Goal: Information Seeking & Learning: Learn about a topic

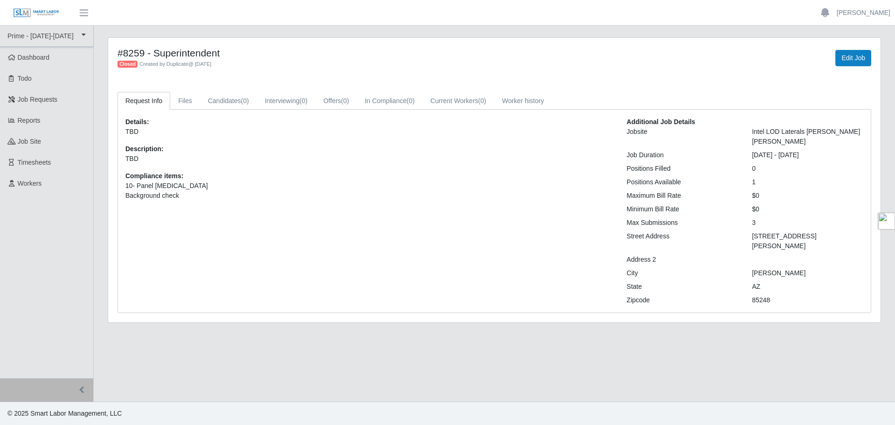
click at [25, 103] on span "Job Requests" at bounding box center [38, 99] width 40 height 7
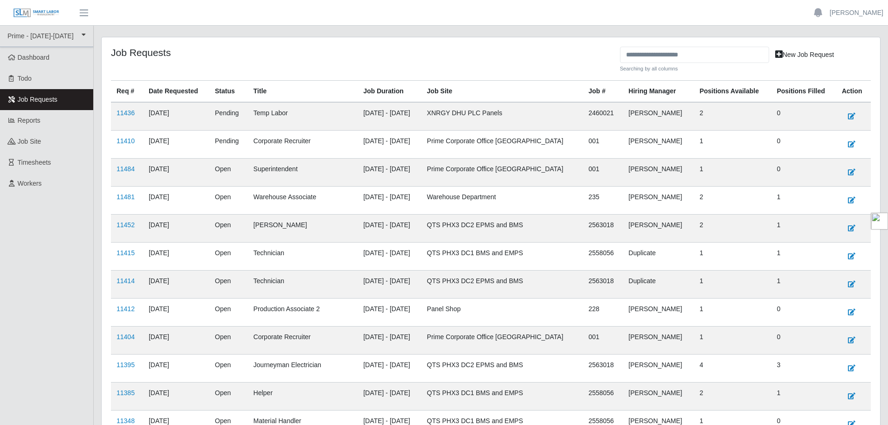
click at [126, 337] on link "11404" at bounding box center [126, 336] width 18 height 7
click at [129, 139] on link "11410" at bounding box center [126, 140] width 18 height 7
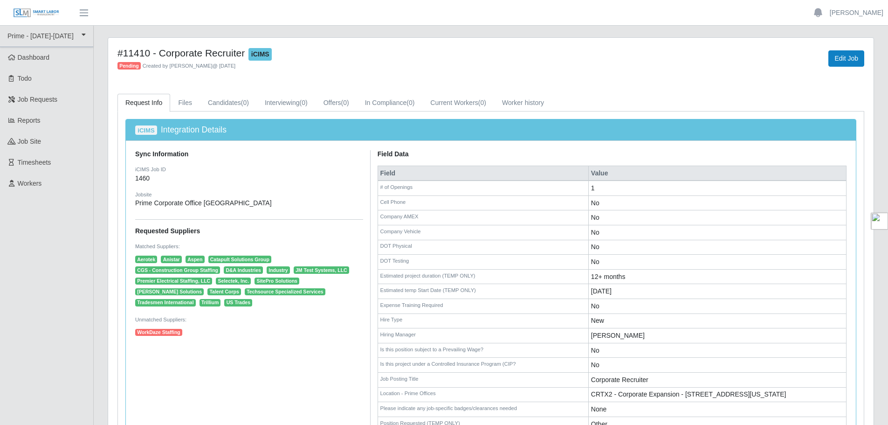
click at [28, 98] on span "Job Requests" at bounding box center [38, 99] width 40 height 7
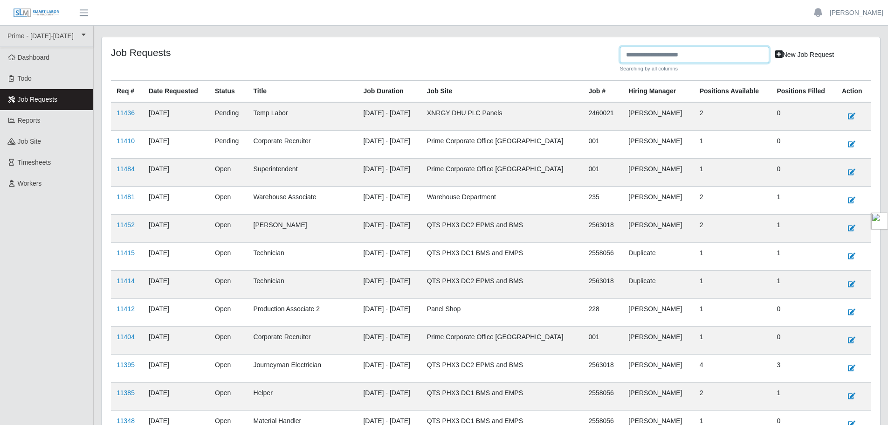
click at [655, 54] on input "text" at bounding box center [694, 55] width 149 height 16
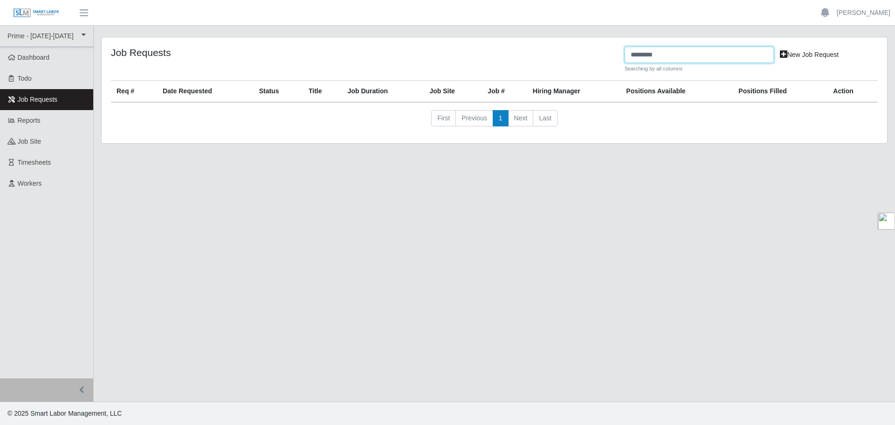
drag, startPoint x: 659, startPoint y: 48, endPoint x: 624, endPoint y: 45, distance: 35.1
click at [624, 45] on div "Job Requests ********* Searching by all columns New Job Request Req # Date Requ…" at bounding box center [494, 90] width 785 height 106
click at [719, 54] on input "*********" at bounding box center [699, 55] width 149 height 16
type input "*"
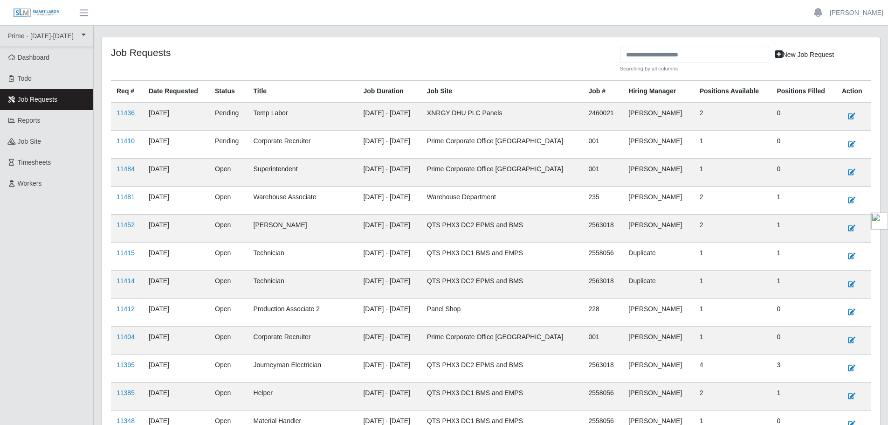
click at [125, 139] on link "11410" at bounding box center [126, 140] width 18 height 7
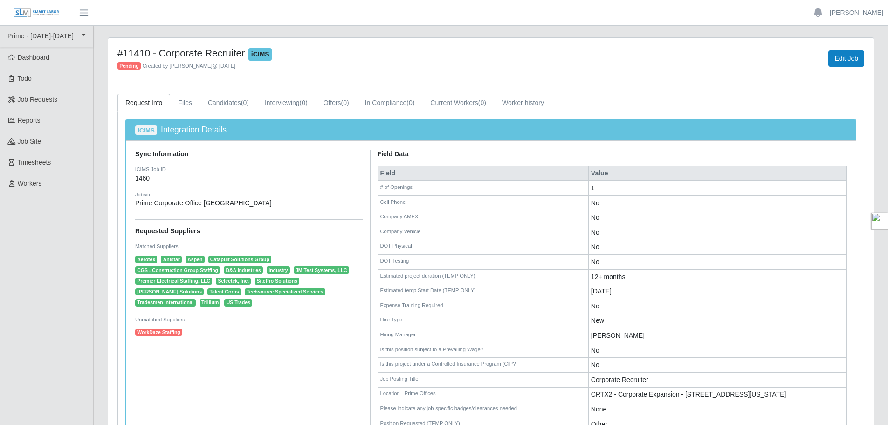
click at [32, 103] on span "Job Requests" at bounding box center [38, 99] width 40 height 7
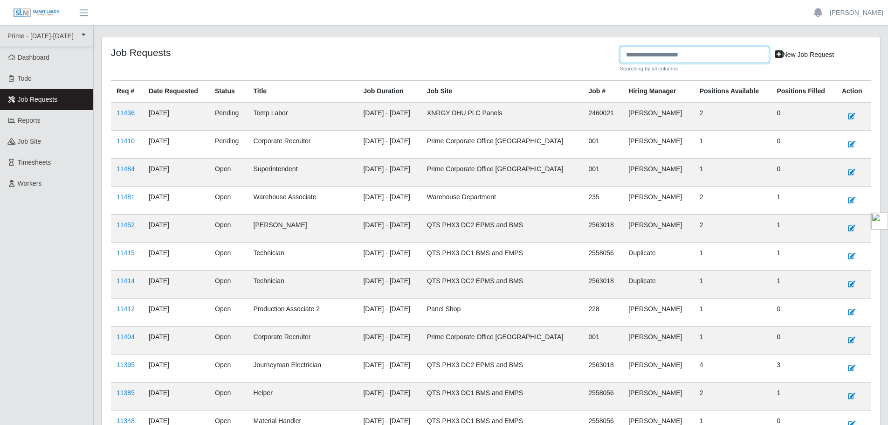
click at [690, 48] on input "text" at bounding box center [694, 55] width 149 height 16
click at [25, 52] on link "Dashboard" at bounding box center [46, 57] width 93 height 21
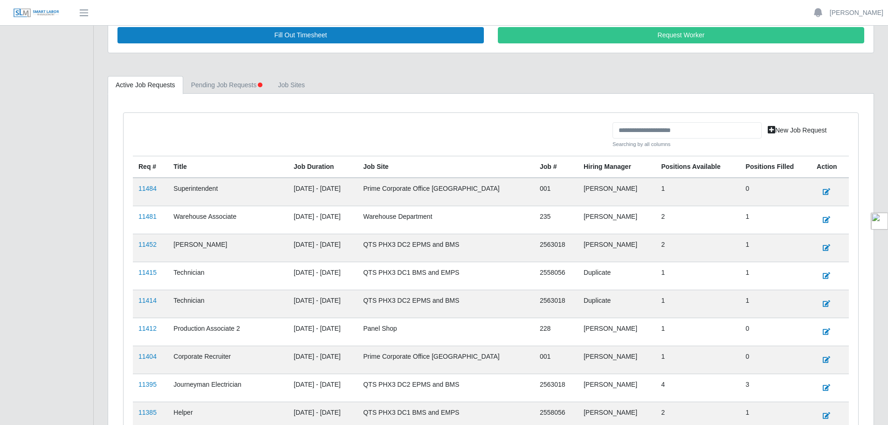
scroll to position [233, 0]
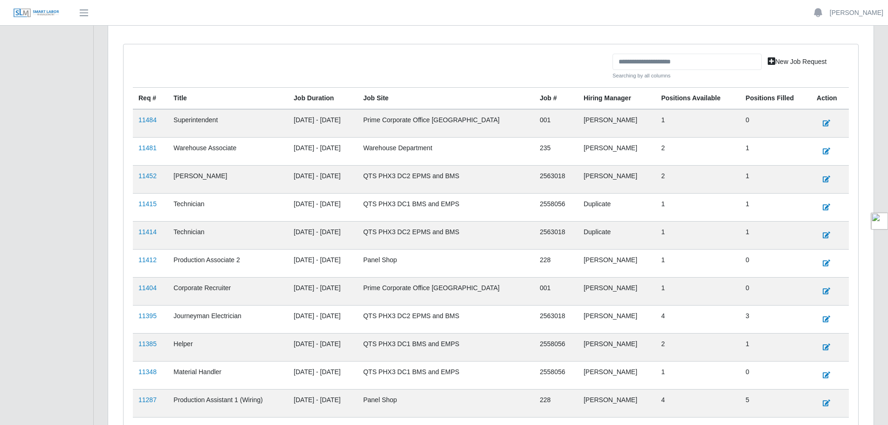
click at [146, 289] on link "11404" at bounding box center [147, 287] width 18 height 7
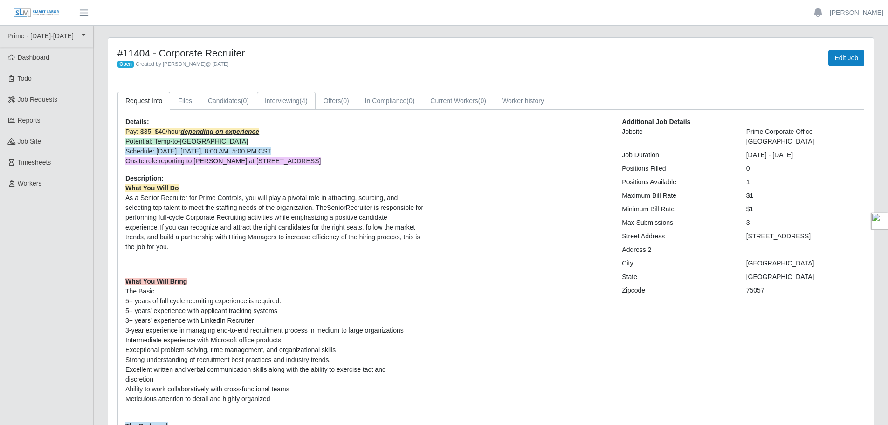
click at [285, 100] on link "Interviewing (4)" at bounding box center [286, 101] width 59 height 18
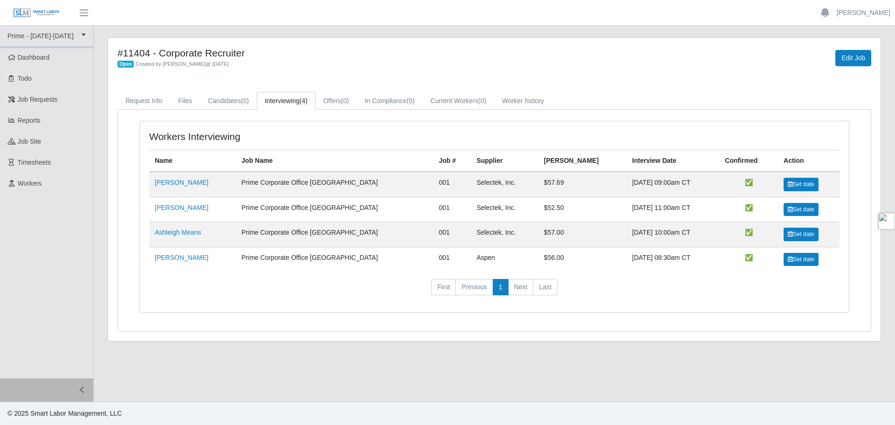
click at [181, 184] on link "[PERSON_NAME]" at bounding box center [182, 182] width 54 height 7
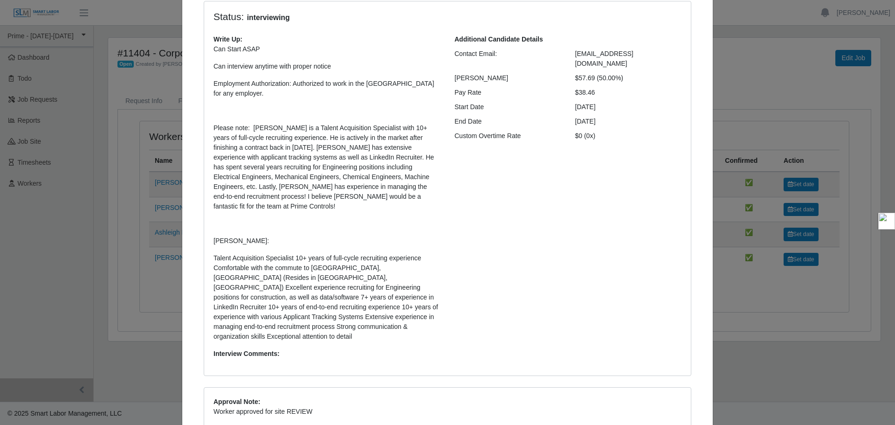
scroll to position [34, 0]
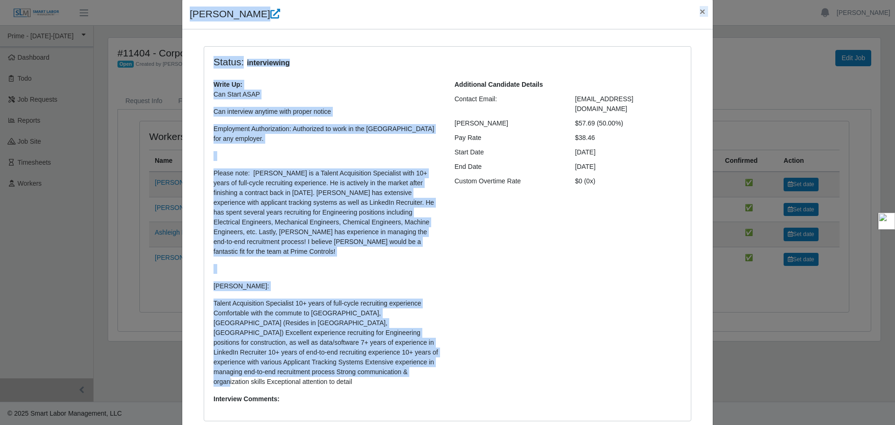
drag, startPoint x: 276, startPoint y: 258, endPoint x: 183, endPoint y: 11, distance: 264.0
click at [183, 11] on div "Henry Anderson × Status: interviewing Write Up: Can Start ASAP Can interview an…" at bounding box center [447, 338] width 531 height 678
click at [270, 13] on icon at bounding box center [275, 14] width 10 height 10
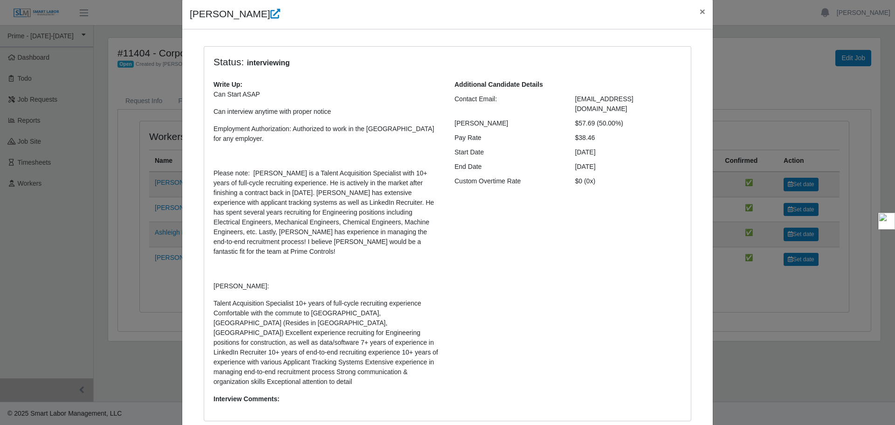
click at [458, 236] on div "Additional Candidate Details Contact Email: henryand83@live.com Bill Rate $57.6…" at bounding box center [567, 245] width 241 height 331
click at [315, 353] on p "Can Start ASAP Can interview anytime with proper notice Employment Authorizatio…" at bounding box center [326, 237] width 227 height 297
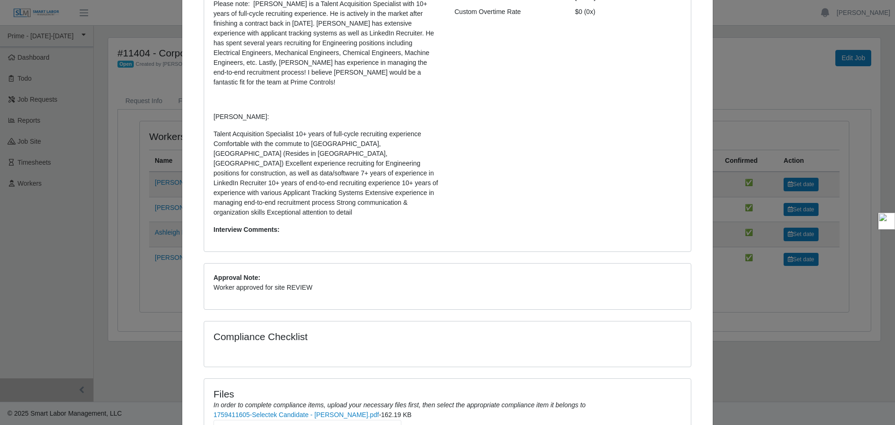
scroll to position [280, 0]
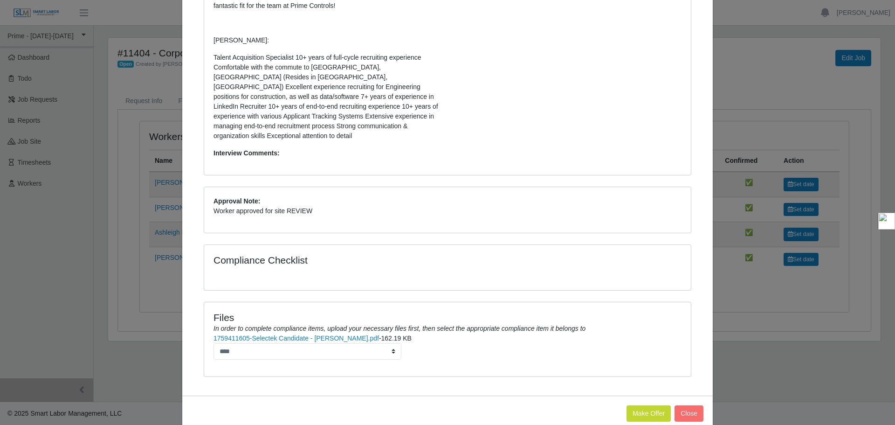
drag, startPoint x: 212, startPoint y: 58, endPoint x: 297, endPoint y: 121, distance: 106.0
copy div "Status: interviewing Write Up: Can Start ASAP Can interview anytime with proper…"
click at [686, 405] on button "Close" at bounding box center [688, 413] width 29 height 16
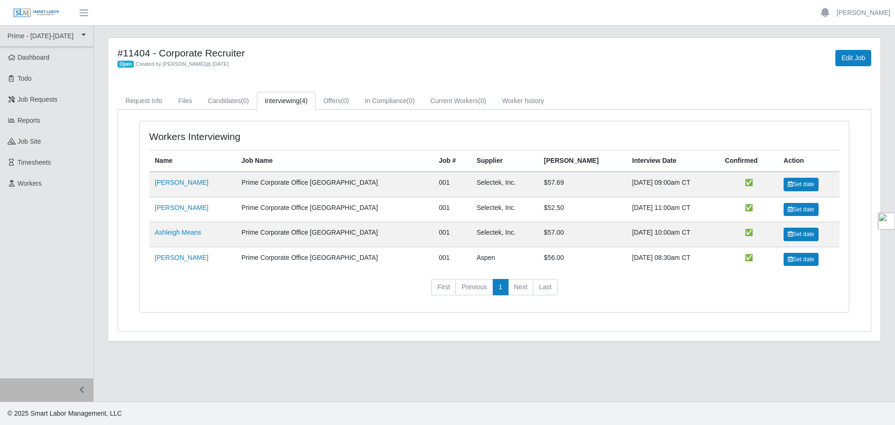
click at [173, 259] on link "Lehlieh Garyu" at bounding box center [182, 257] width 54 height 7
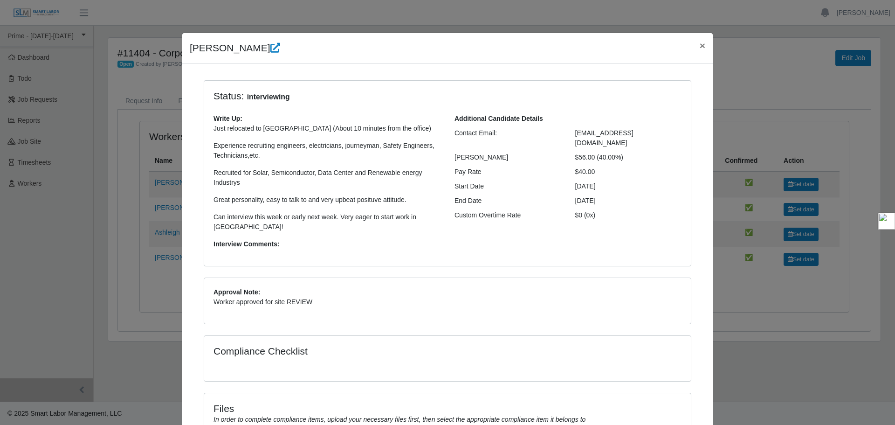
drag, startPoint x: 240, startPoint y: 230, endPoint x: 209, endPoint y: 90, distance: 142.8
click at [209, 90] on div "Status: interviewing Write Up: Just relocated to Lewisville (About 10 minutes f…" at bounding box center [447, 174] width 487 height 186
copy div "Status: interviewing Write Up: Just relocated to Lewisville (About 10 minutes f…"
drag, startPoint x: 700, startPoint y: 45, endPoint x: 694, endPoint y: 47, distance: 6.7
click at [700, 45] on span "×" at bounding box center [703, 45] width 6 height 11
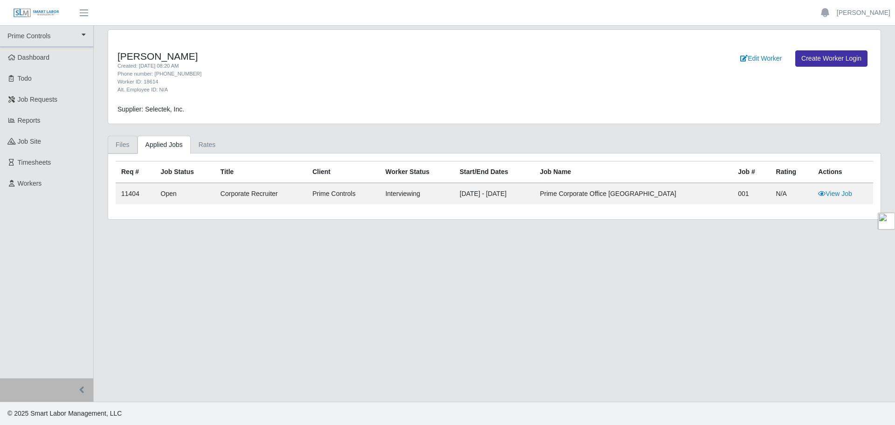
click at [118, 148] on link "Files" at bounding box center [123, 145] width 30 height 18
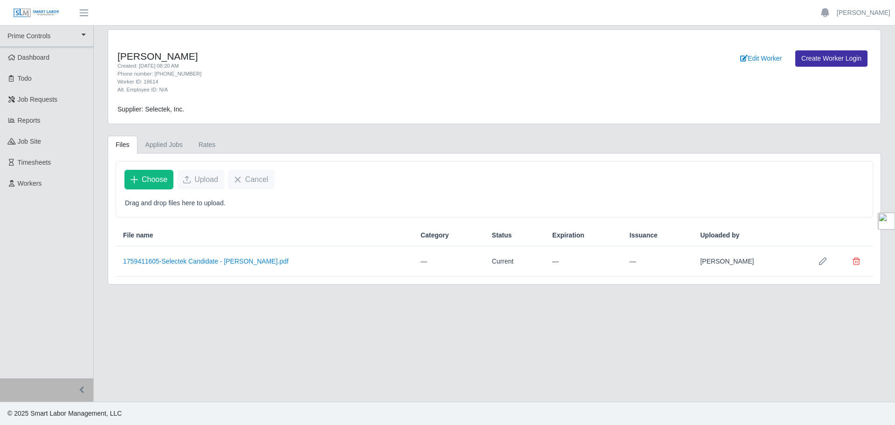
click at [227, 260] on link "1759411605-Selectek Candidate - [PERSON_NAME].pdf" at bounding box center [205, 260] width 165 height 7
click at [156, 147] on link "Applied Jobs" at bounding box center [163, 145] width 53 height 18
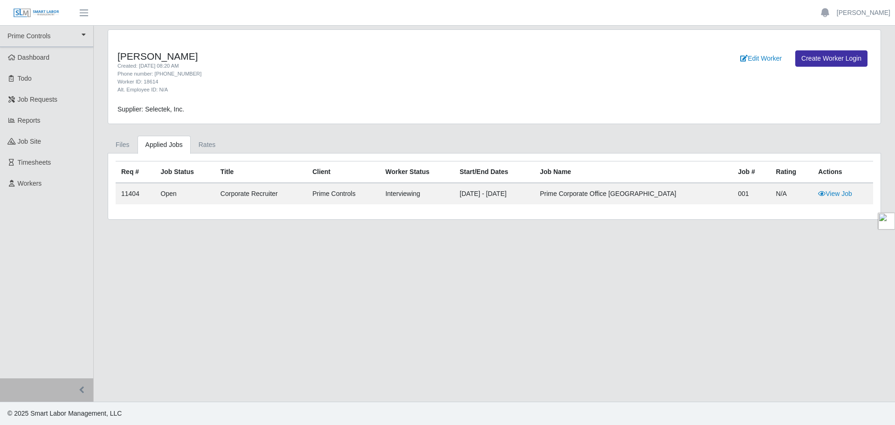
click at [835, 194] on link "View Job" at bounding box center [835, 193] width 34 height 7
